Goal: Navigation & Orientation: Understand site structure

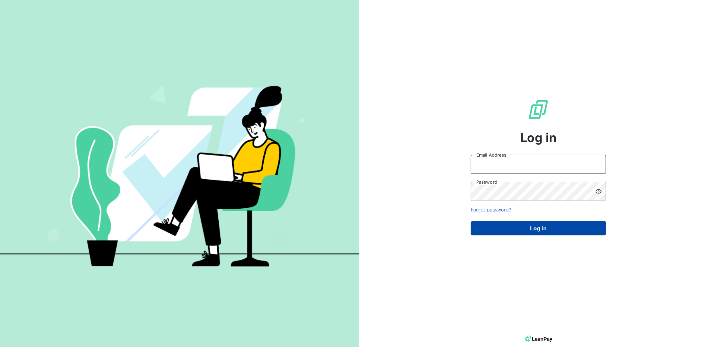
type input "[PERSON_NAME][EMAIL_ADDRESS][PERSON_NAME][DOMAIN_NAME]"
click at [512, 230] on button "Log in" at bounding box center [538, 228] width 135 height 14
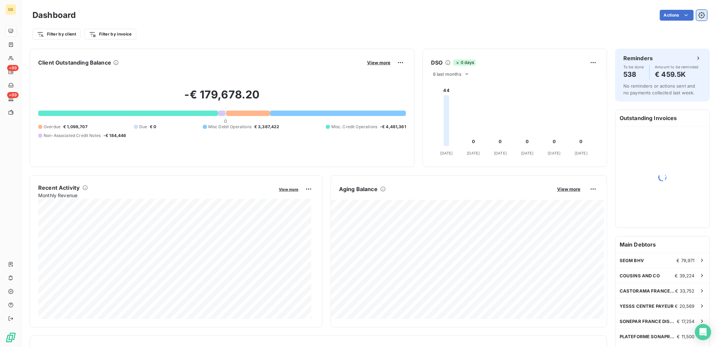
click at [700, 20] on button "button" at bounding box center [701, 15] width 11 height 11
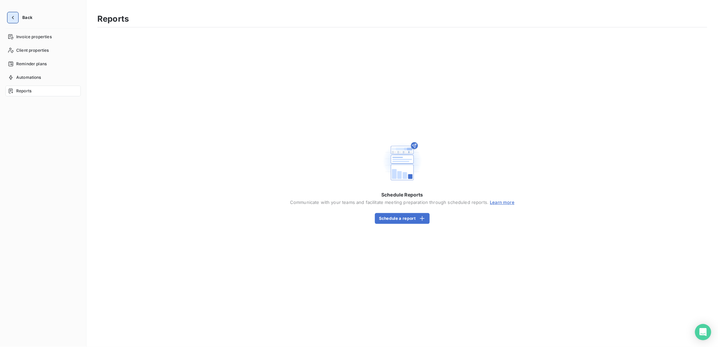
click at [11, 16] on icon "button" at bounding box center [12, 17] width 7 height 7
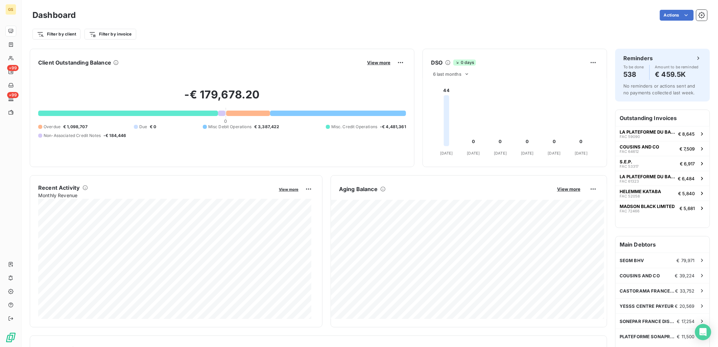
click at [167, 36] on div "Filter by client Filter by invoice" at bounding box center [369, 34] width 674 height 13
click at [386, 32] on html "GS +99 +99 Dashboard Actions Filter by client Filter by invoice Client Outstand…" at bounding box center [359, 173] width 718 height 347
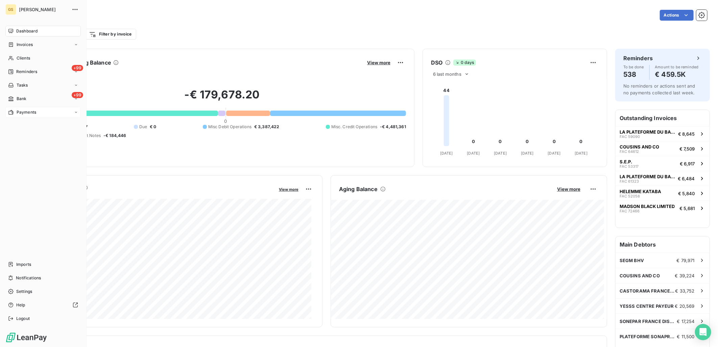
click at [52, 112] on div "Payments" at bounding box center [42, 112] width 75 height 11
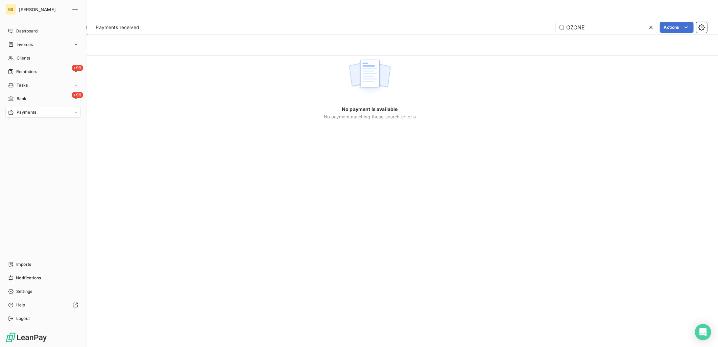
click at [16, 10] on div "GS" at bounding box center [10, 9] width 11 height 11
click at [21, 7] on span "[PERSON_NAME]" at bounding box center [43, 9] width 49 height 5
click at [17, 30] on span "Dashboard" at bounding box center [26, 31] width 21 height 6
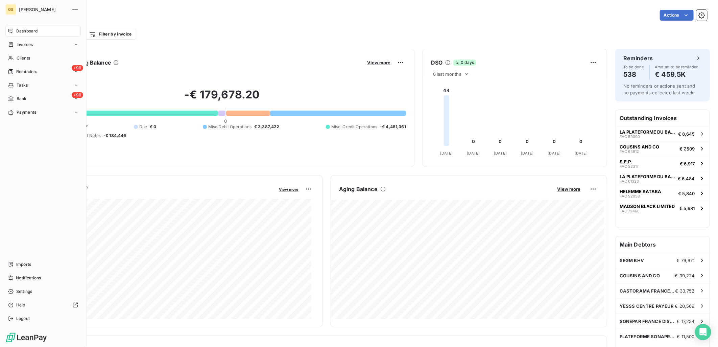
click at [32, 51] on nav "Dashboard Invoices Clients +99 Reminders Tasks +99 Bank Payments" at bounding box center [42, 72] width 75 height 92
click at [34, 47] on div "Invoices" at bounding box center [42, 44] width 75 height 11
click at [44, 96] on div "Clients" at bounding box center [42, 98] width 75 height 11
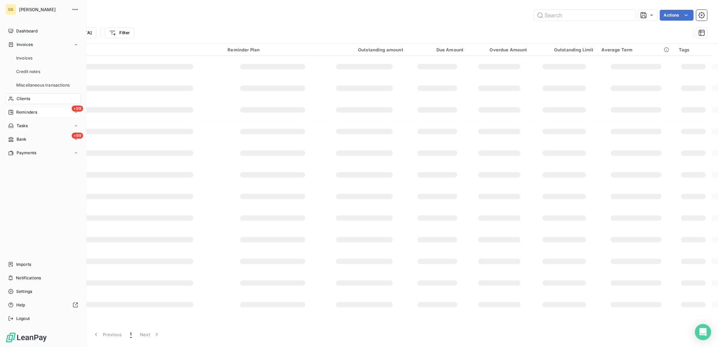
click at [43, 112] on div "+99 Reminders" at bounding box center [42, 112] width 75 height 11
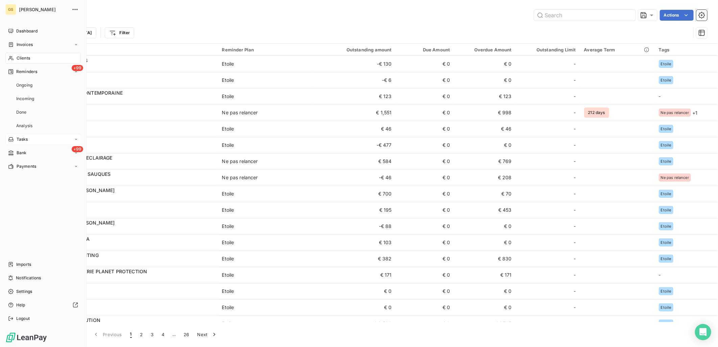
click at [38, 139] on div "Tasks" at bounding box center [42, 139] width 75 height 11
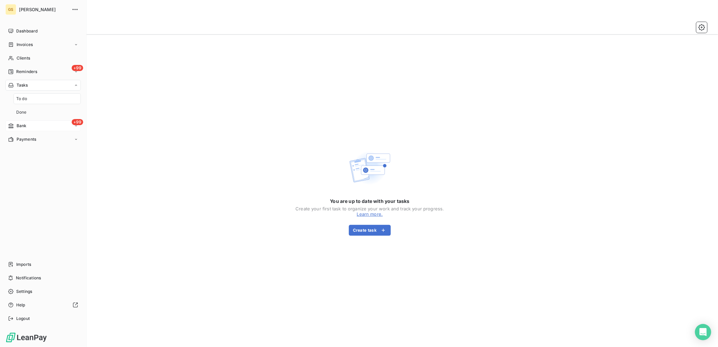
click at [40, 129] on div "+99 Bank" at bounding box center [42, 125] width 75 height 11
click at [42, 153] on div "Payments" at bounding box center [42, 152] width 75 height 11
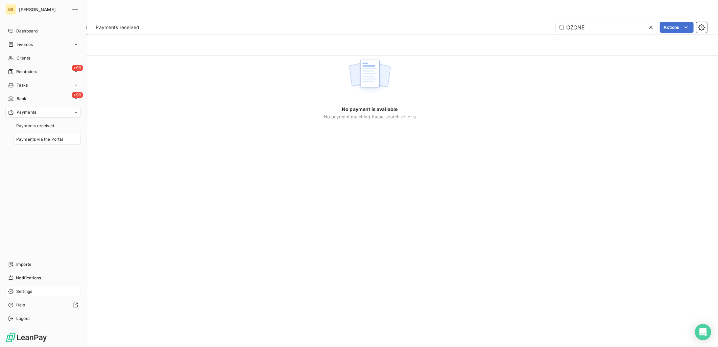
click at [46, 292] on div "Settings" at bounding box center [42, 291] width 75 height 11
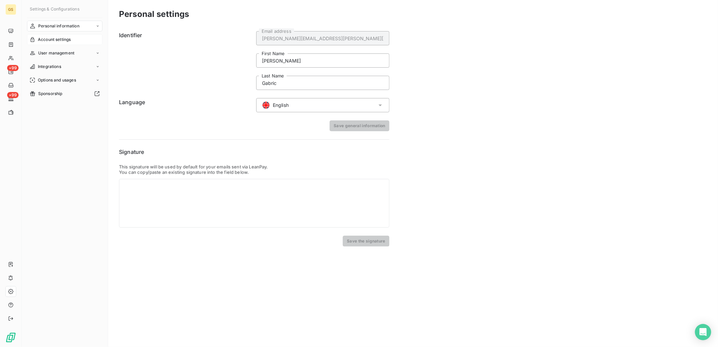
click at [77, 39] on div "Account settings" at bounding box center [64, 39] width 75 height 11
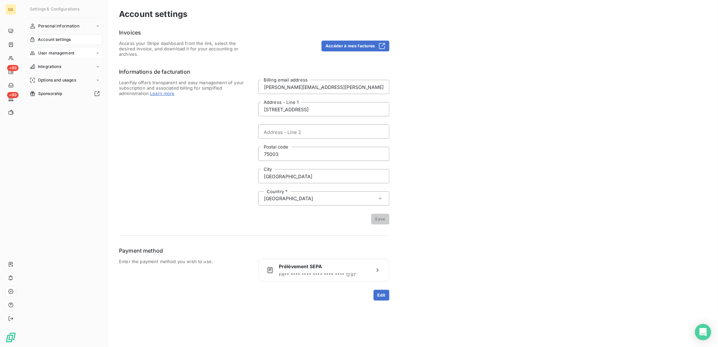
click at [63, 51] on span "User management" at bounding box center [56, 53] width 36 height 6
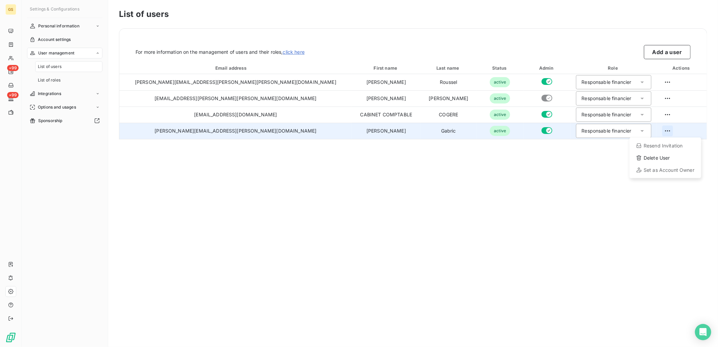
click at [656, 129] on html "GS +99 +99 Settings & Configurations Personal information Account settings User…" at bounding box center [359, 173] width 718 height 347
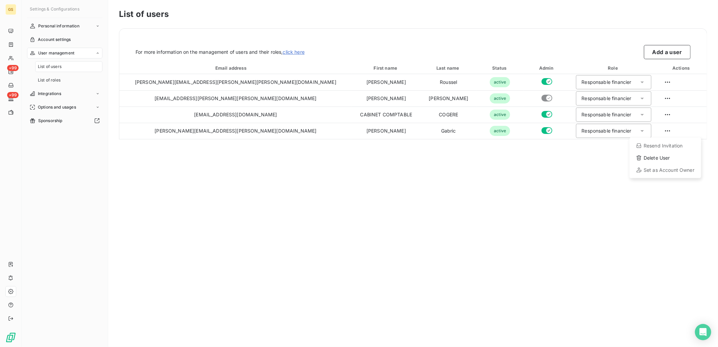
click at [558, 191] on html "GS +99 +99 Settings & Configurations Personal information Account settings User…" at bounding box center [359, 173] width 718 height 347
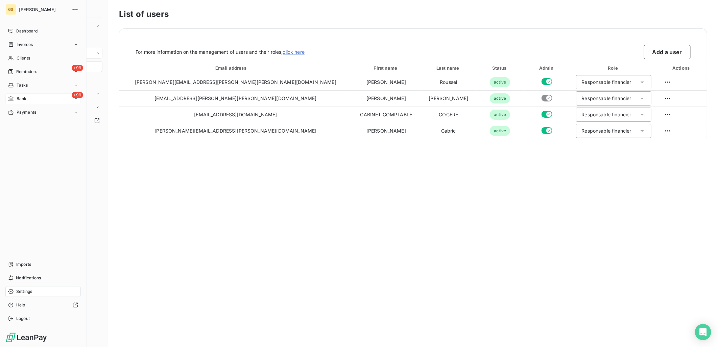
click at [30, 103] on div "+99 Bank" at bounding box center [42, 98] width 75 height 11
